Goal: Information Seeking & Learning: Learn about a topic

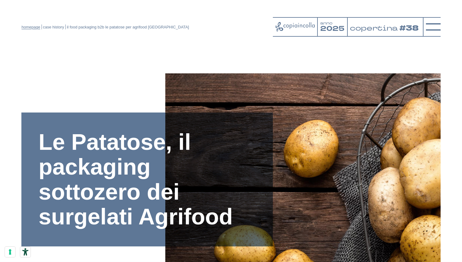
click at [31, 27] on link "homepage" at bounding box center [30, 27] width 19 height 5
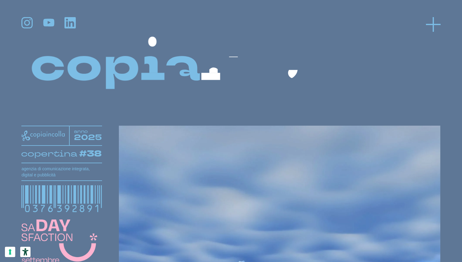
click at [431, 28] on icon at bounding box center [433, 24] width 15 height 15
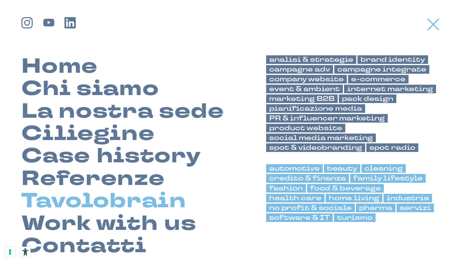
click at [126, 207] on link "Tavolobrain" at bounding box center [103, 201] width 165 height 22
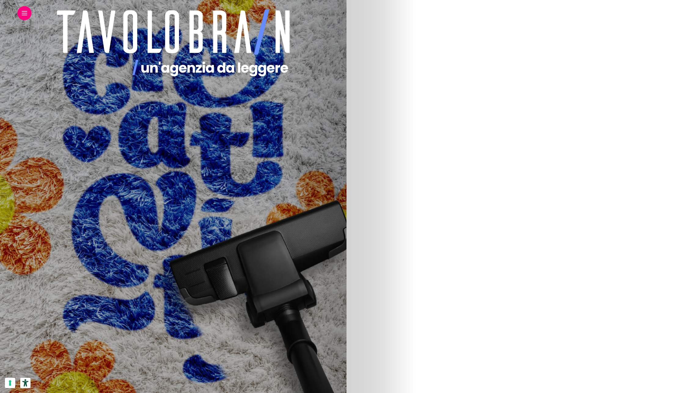
scroll to position [69, 0]
click at [237, 245] on img at bounding box center [90, 252] width 293 height 367
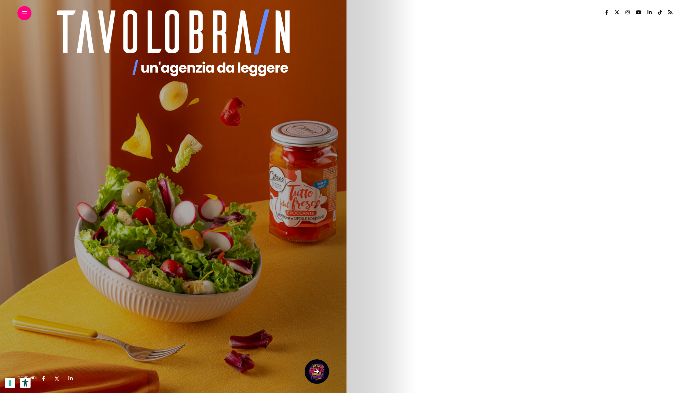
drag, startPoint x: 363, startPoint y: 56, endPoint x: 456, endPoint y: 63, distance: 92.6
drag, startPoint x: 363, startPoint y: 116, endPoint x: 485, endPoint y: 157, distance: 128.0
click at [330, 157] on p "Una delle regioni italiane simbolo di quel tessuto imprenditoriale è certamente…" at bounding box center [173, 151] width 312 height 15
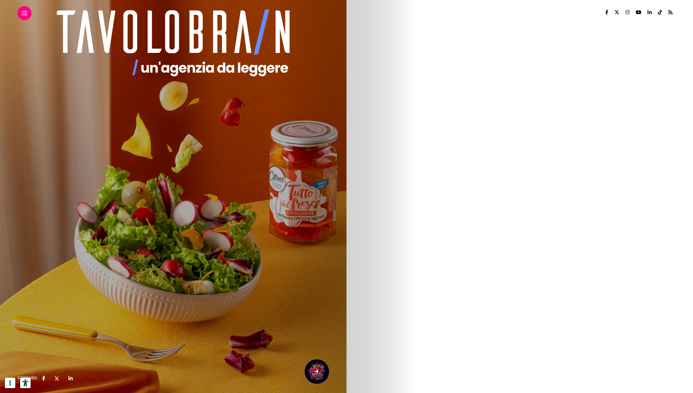
drag, startPoint x: 364, startPoint y: 118, endPoint x: 476, endPoint y: 153, distance: 116.8
copy div "Il tessuto industriale italiano è da sempre caratterizzato da una grande presen…"
